Goal: Book appointment/travel/reservation

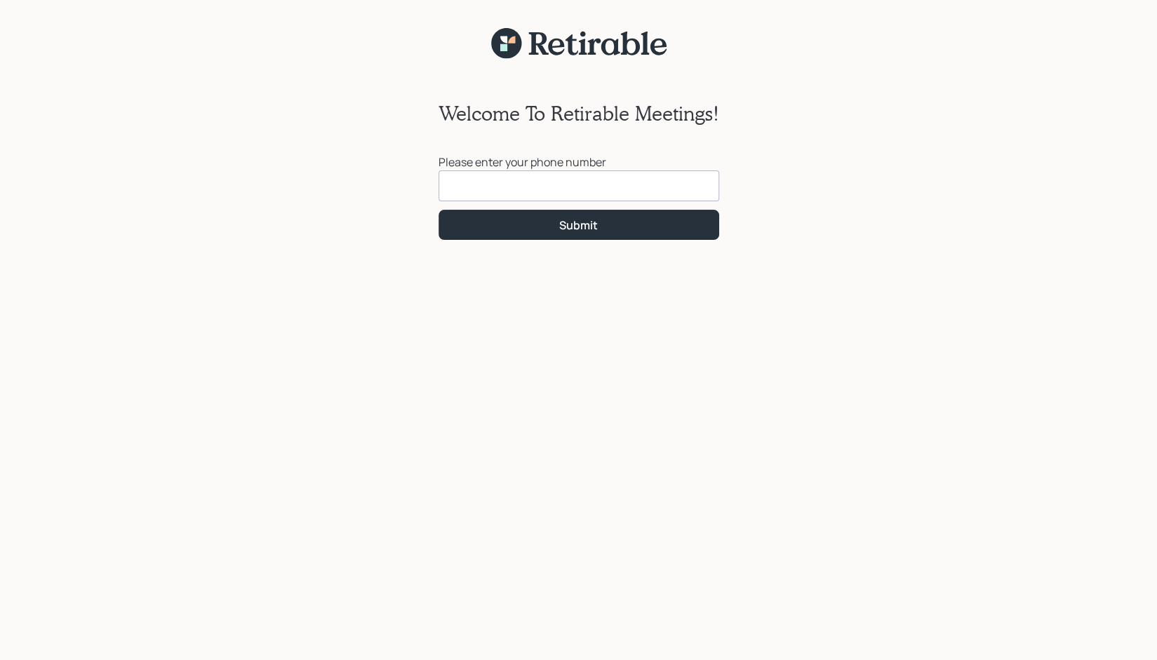
click at [481, 187] on input at bounding box center [578, 185] width 281 height 31
type input "[PHONE_NUMBER]"
click at [579, 222] on div "Submit" at bounding box center [578, 224] width 39 height 15
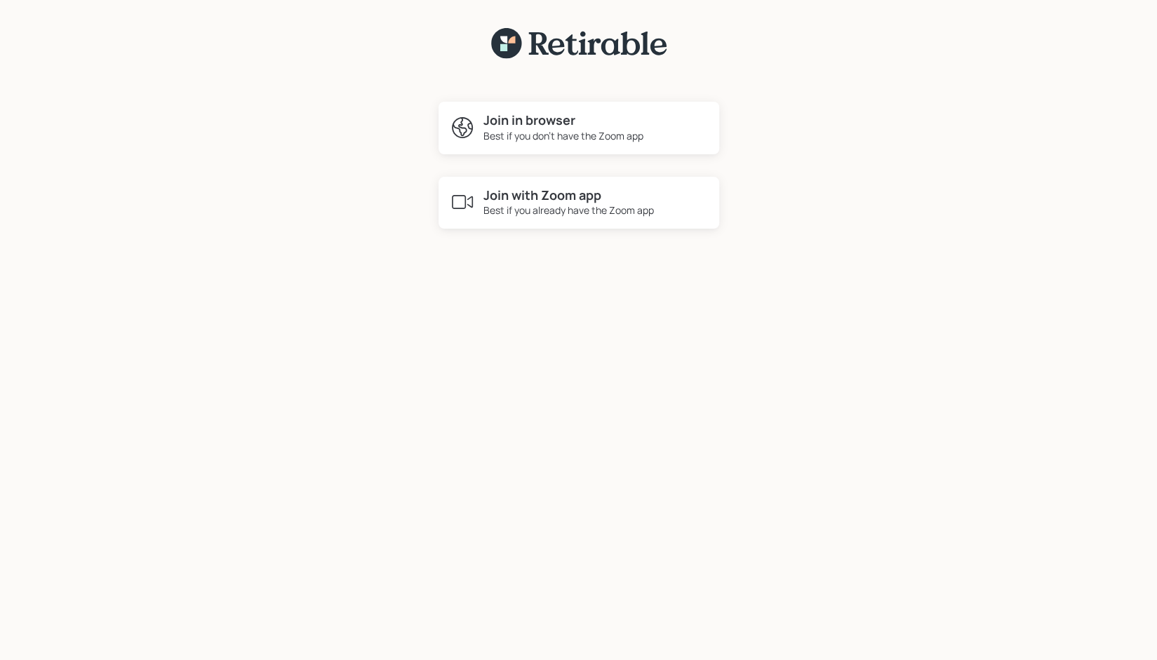
click at [547, 206] on div "Best if you already have the Zoom app" at bounding box center [568, 210] width 170 height 15
